Goal: Task Accomplishment & Management: Manage account settings

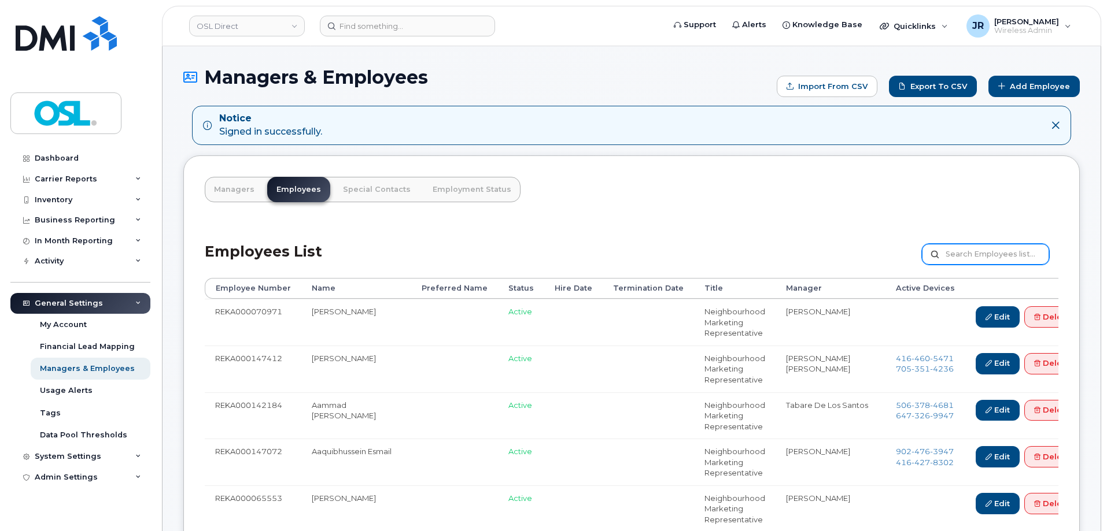
click at [982, 250] on input "text" at bounding box center [985, 254] width 127 height 21
click at [983, 253] on input "text" at bounding box center [985, 254] width 127 height 21
paste input "REKA000144891"
type input "REKA000144891"
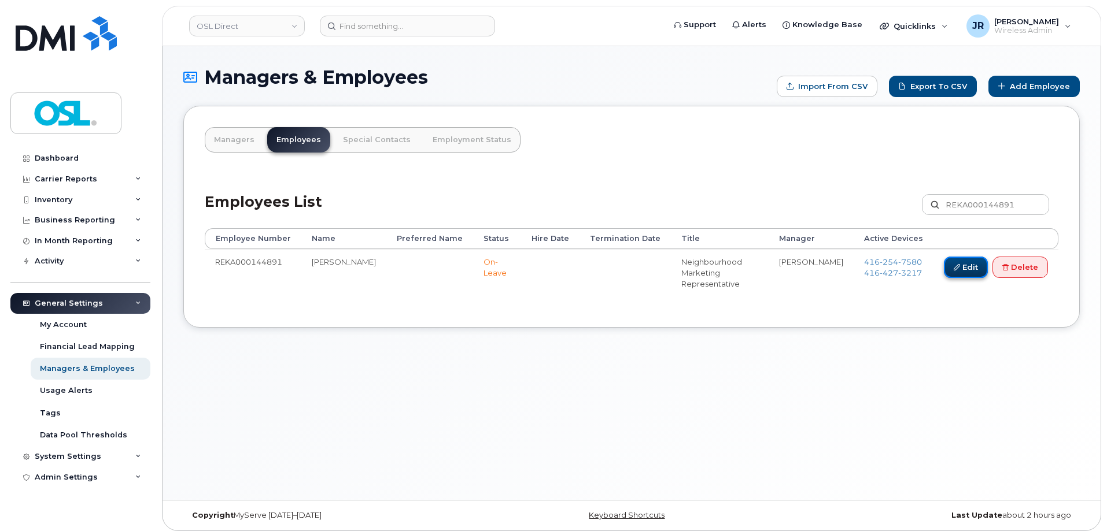
click at [967, 272] on link "Edit" at bounding box center [966, 267] width 44 height 21
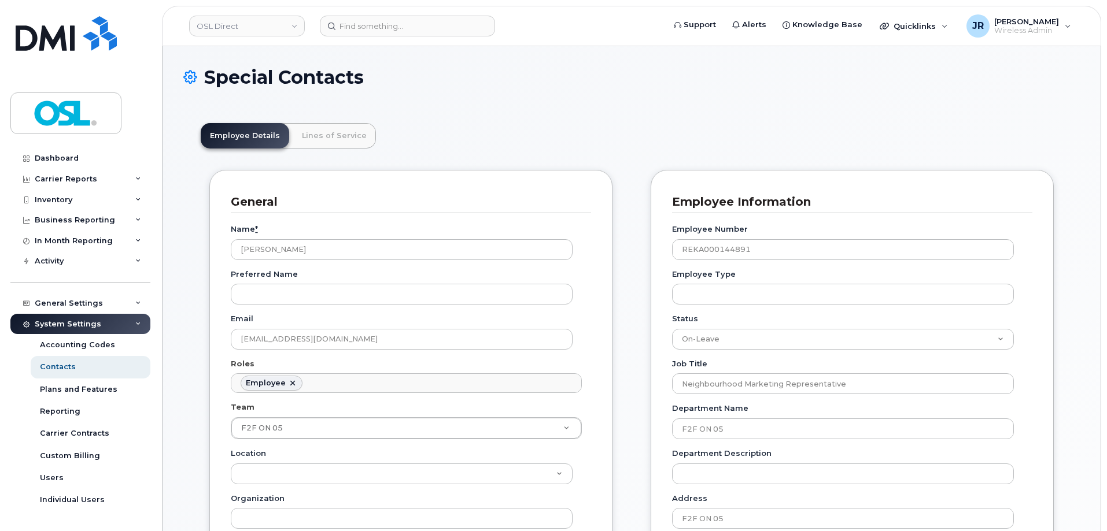
scroll to position [34, 0]
click at [690, 341] on select "Active On-Leave Long Term Short Term Maternity Leave Temp Layoff Inactive" at bounding box center [843, 339] width 342 height 21
select select "active"
click at [672, 329] on select "Active On-Leave Long Term Short Term Maternity Leave Temp Layoff Inactive" at bounding box center [843, 339] width 342 height 21
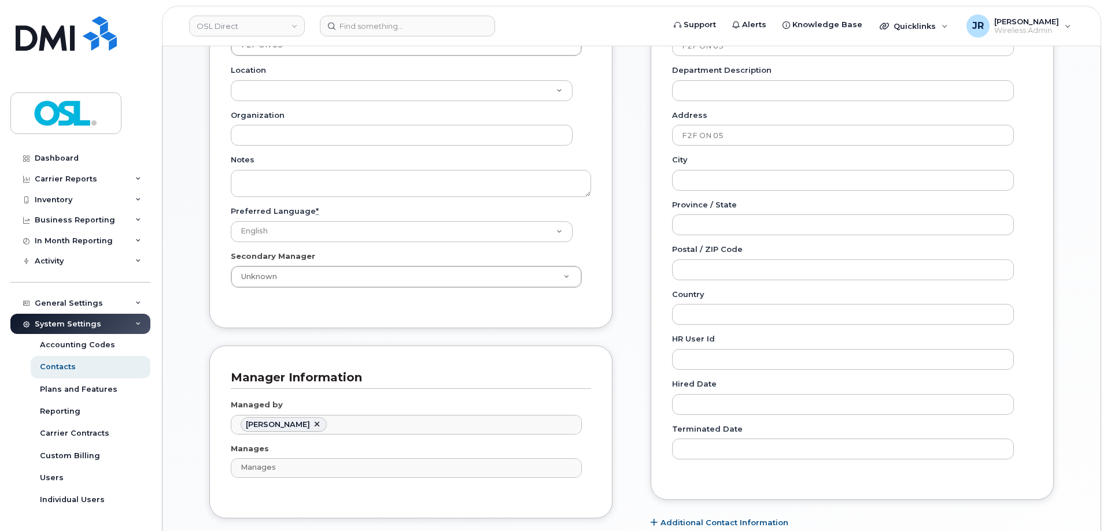
scroll to position [578, 0]
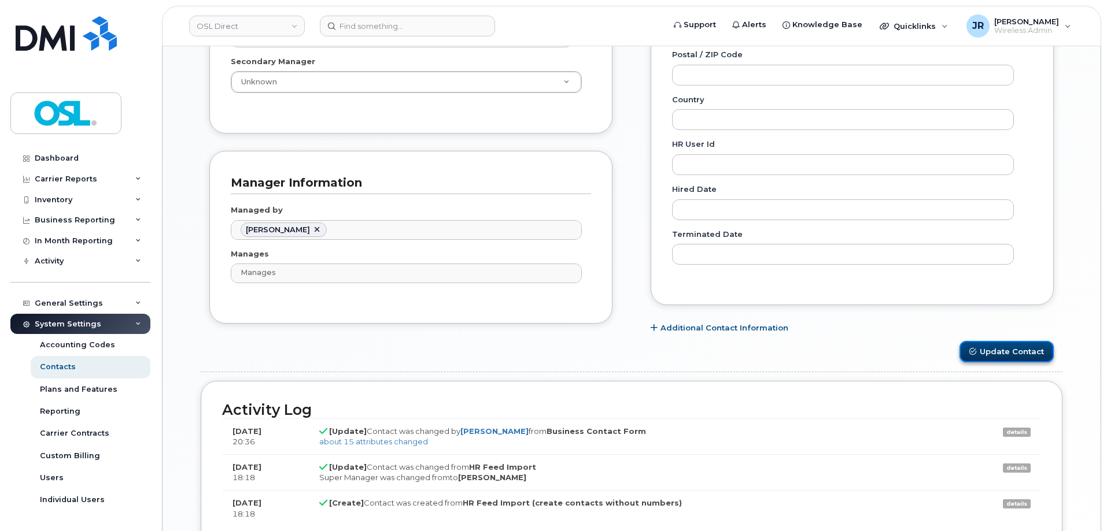
click at [987, 358] on button "Update Contact" at bounding box center [1006, 351] width 94 height 21
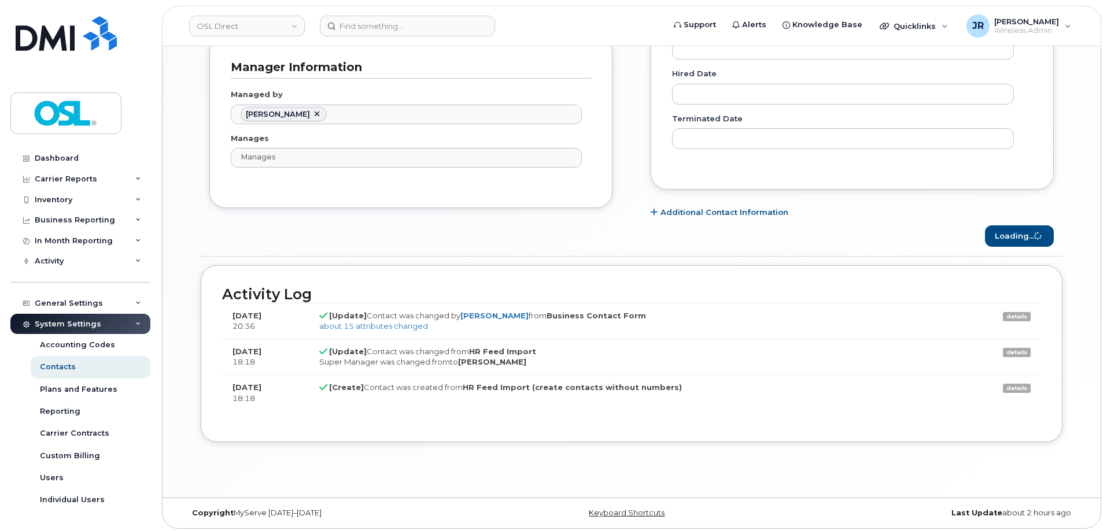
scroll to position [697, 0]
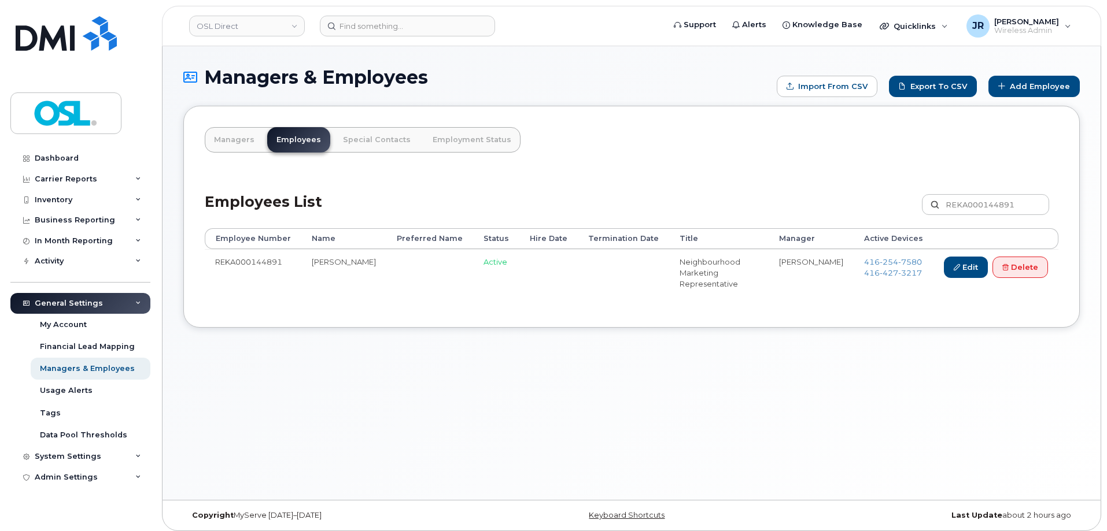
click at [785, 360] on div "Managers & Employees Import from CSV Export to CSV Add Employee Managers Employ…" at bounding box center [631, 273] width 938 height 454
